Goal: Task Accomplishment & Management: Manage account settings

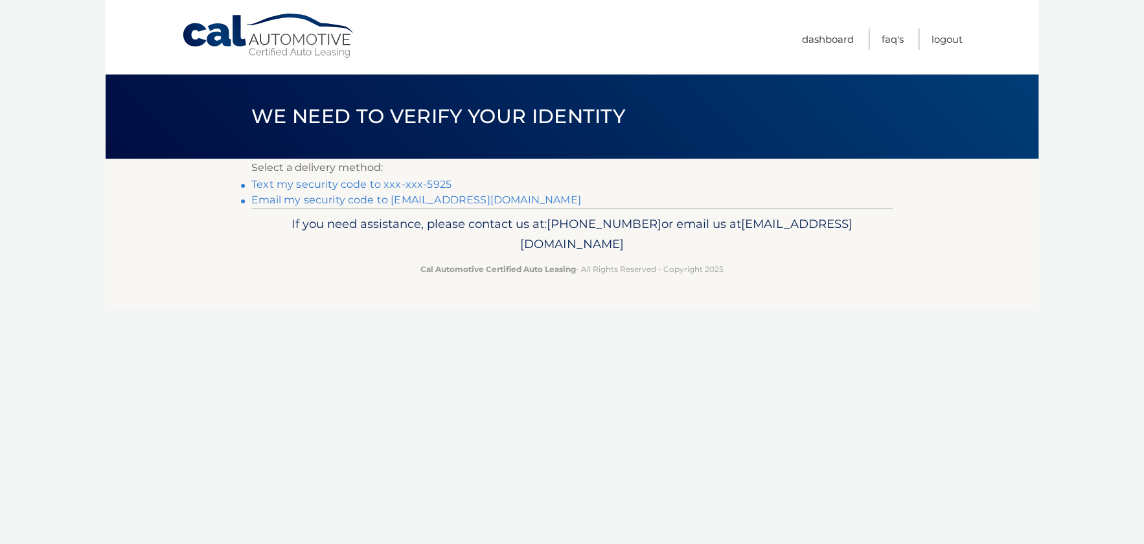
click at [414, 183] on link "Text my security code to xxx-xxx-5925" at bounding box center [351, 184] width 200 height 12
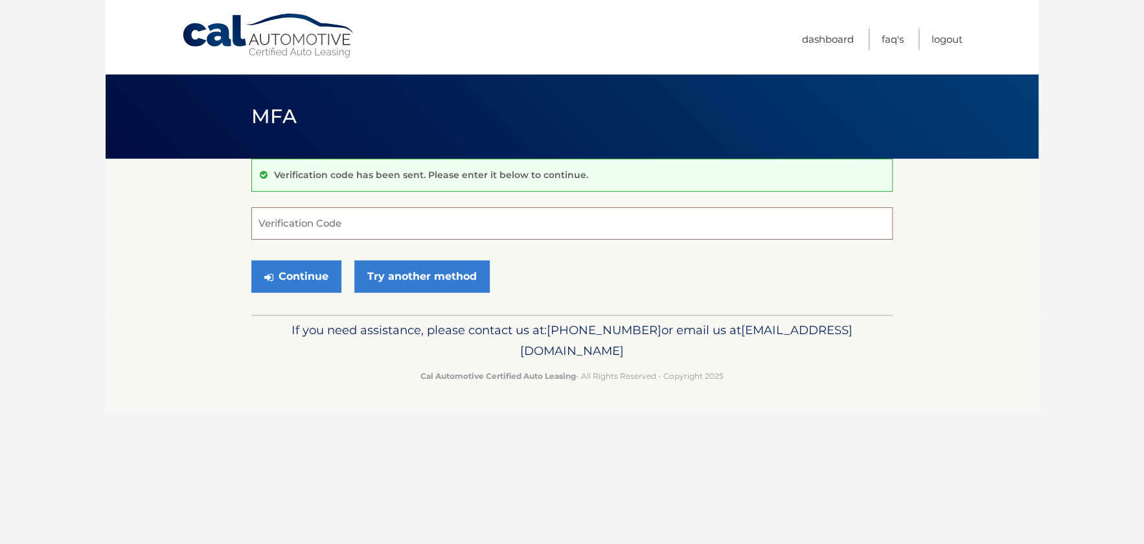
click at [350, 225] on input "Verification Code" at bounding box center [571, 223] width 641 height 32
type input "243300"
click at [303, 282] on button "Continue" at bounding box center [296, 276] width 90 height 32
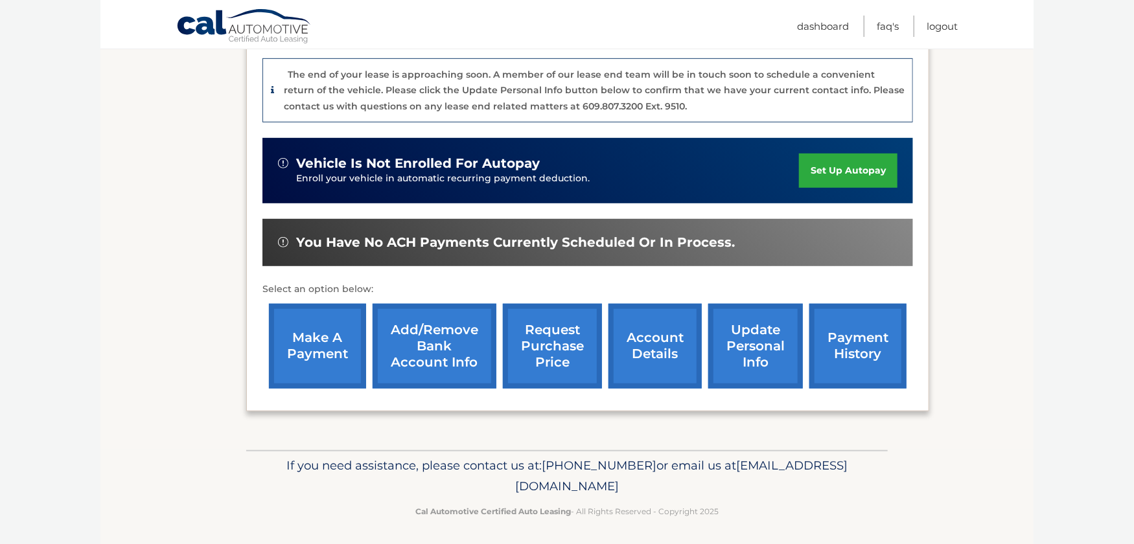
scroll to position [337, 0]
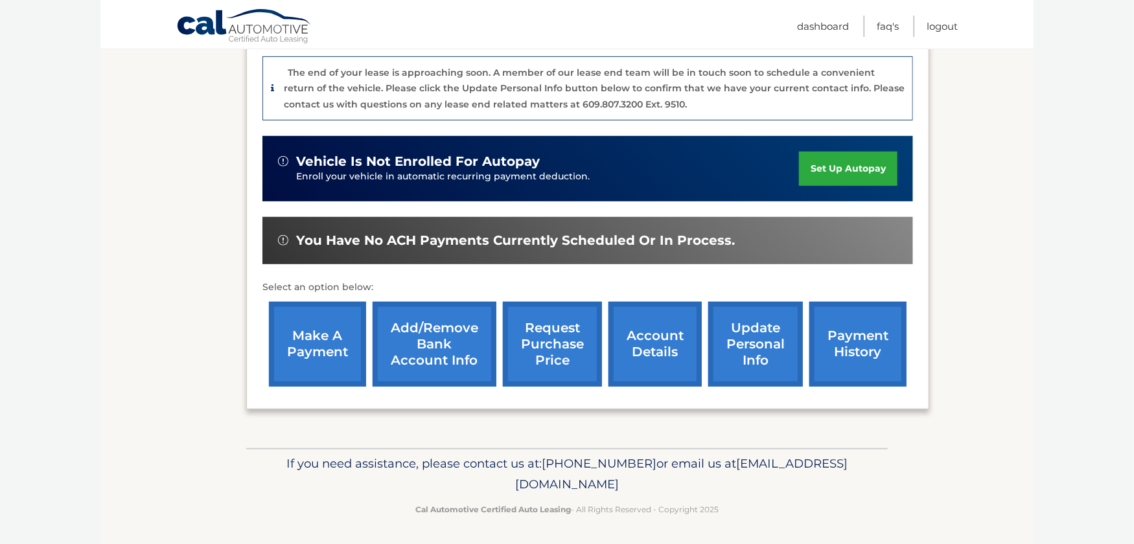
click at [336, 334] on link "make a payment" at bounding box center [317, 344] width 97 height 85
click at [643, 363] on link "account details" at bounding box center [654, 344] width 93 height 85
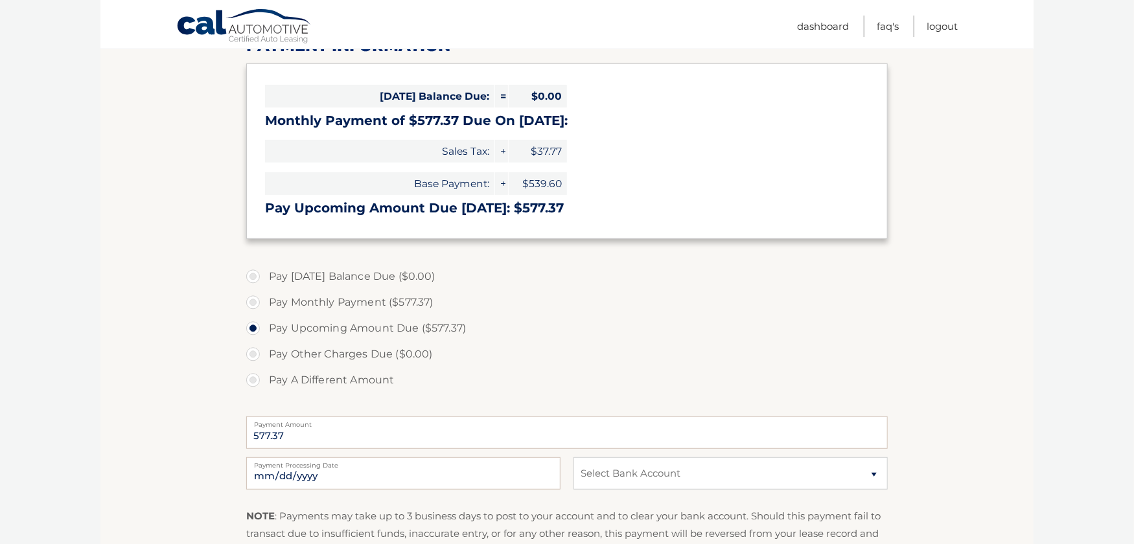
scroll to position [381, 0]
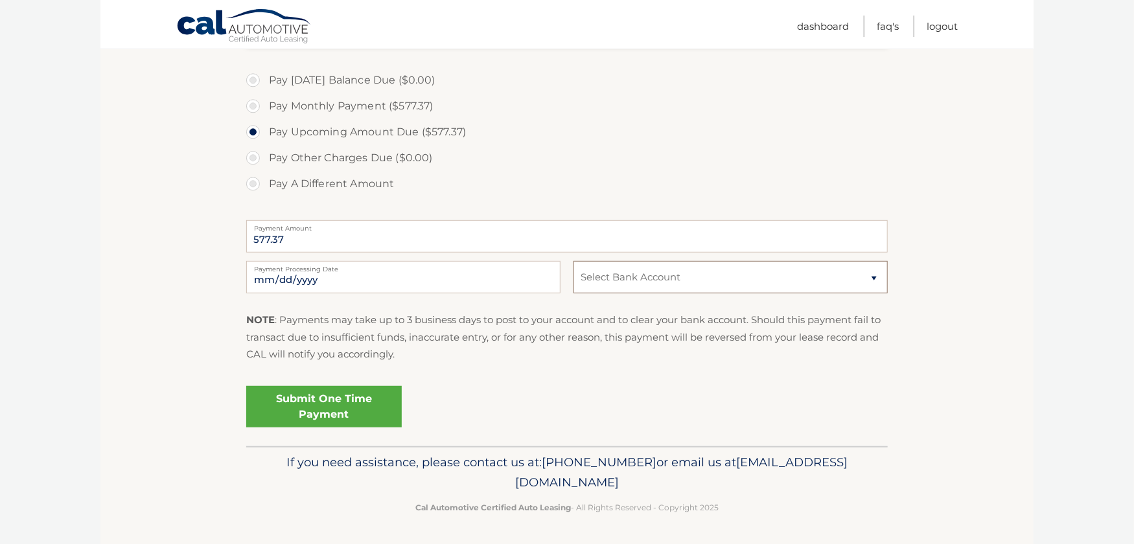
click at [685, 283] on select "Select Bank Account Checking TRUIST BANK *****3101 Checking TRUIST BANK *****54…" at bounding box center [730, 277] width 314 height 32
select select "NDRiNzQ4MGMtMjNhYS00NzQ3LWJjOTItNTlmYTY4MzRiODZj"
click at [573, 261] on select "Select Bank Account Checking TRUIST BANK *****3101 Checking TRUIST BANK *****54…" at bounding box center [730, 277] width 314 height 32
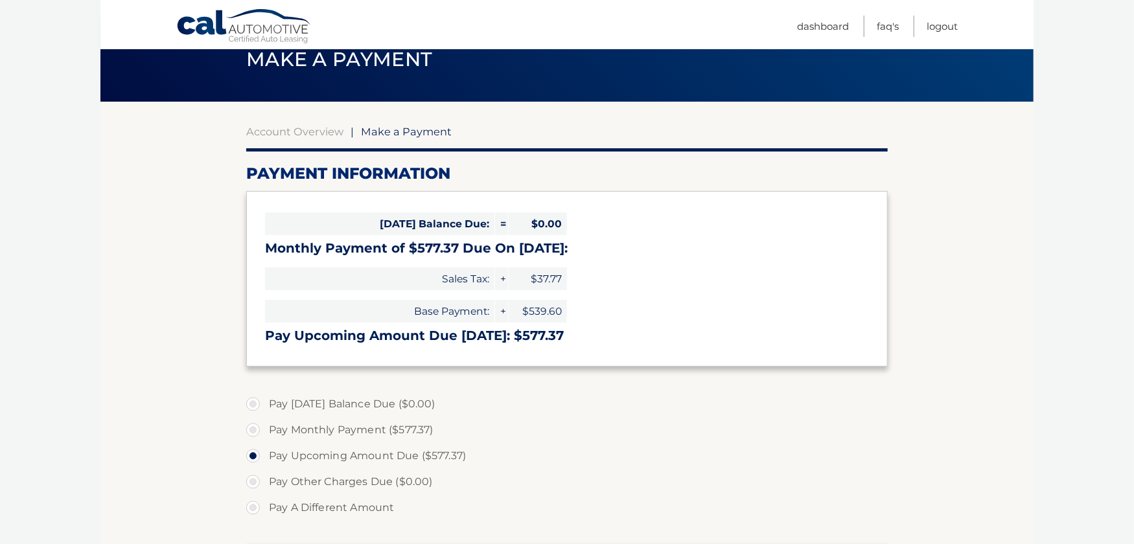
scroll to position [0, 0]
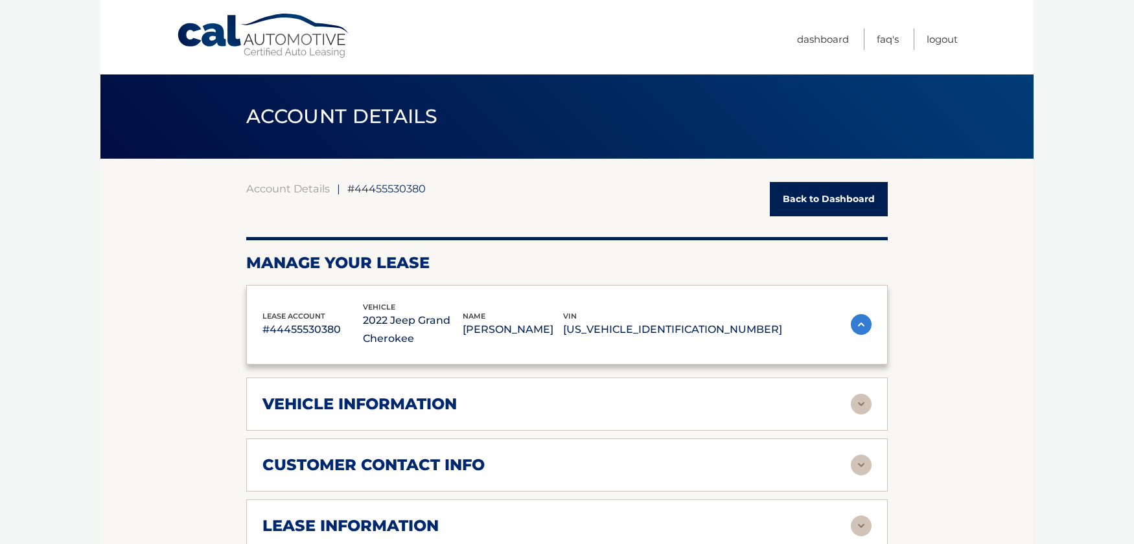
click at [643, 345] on div "lease account #44455530380 vehicle 2022 Jeep Grand Cherokee name [PERSON_NAME] …" at bounding box center [522, 324] width 520 height 47
